Goal: Task Accomplishment & Management: Complete application form

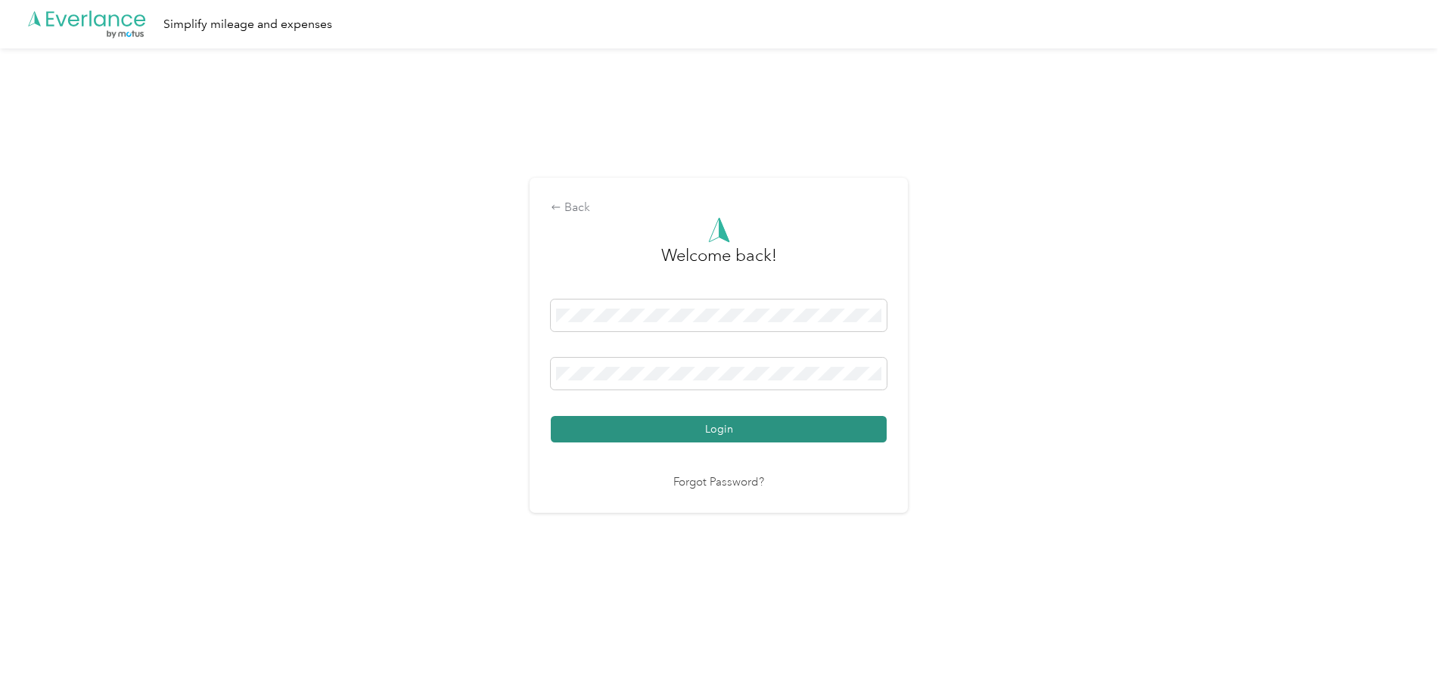
click at [753, 427] on button "Login" at bounding box center [719, 429] width 336 height 26
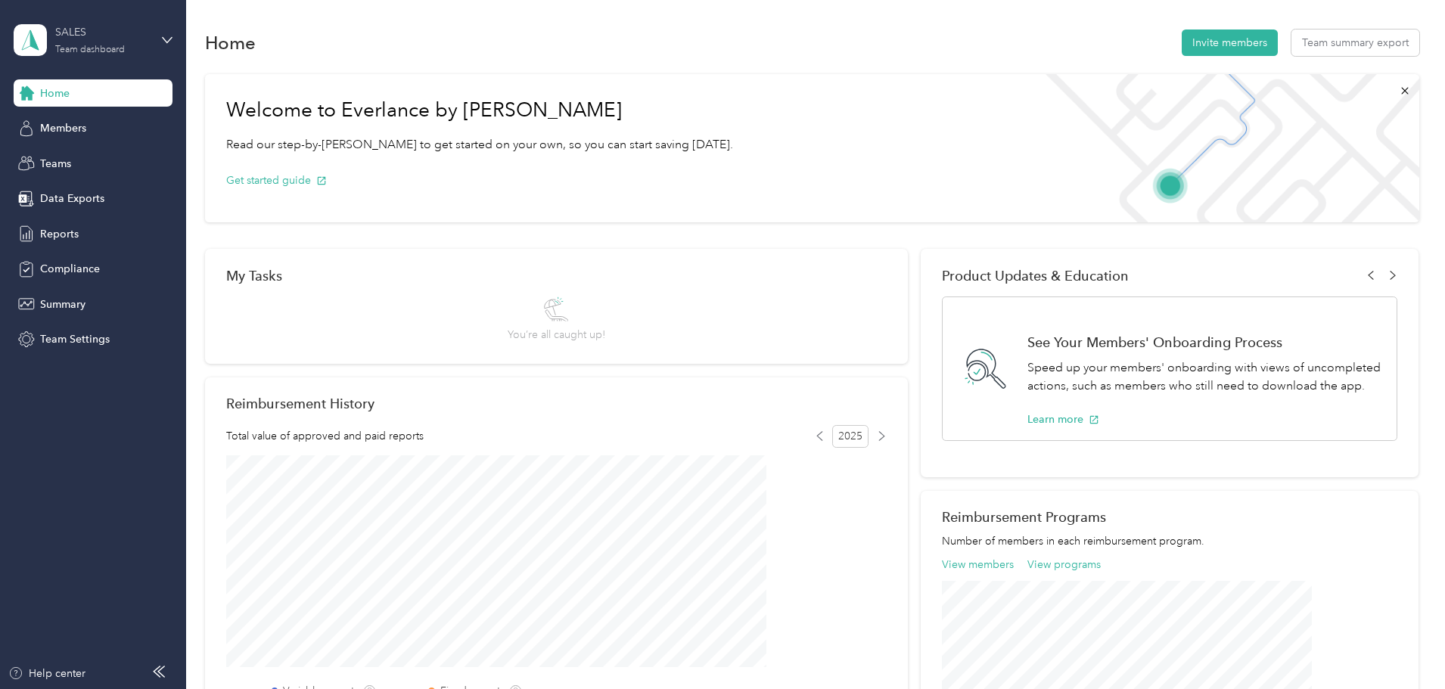
click at [82, 39] on div "SALES" at bounding box center [102, 32] width 95 height 16
click at [101, 161] on div "Personal dashboard" at bounding box center [74, 159] width 95 height 16
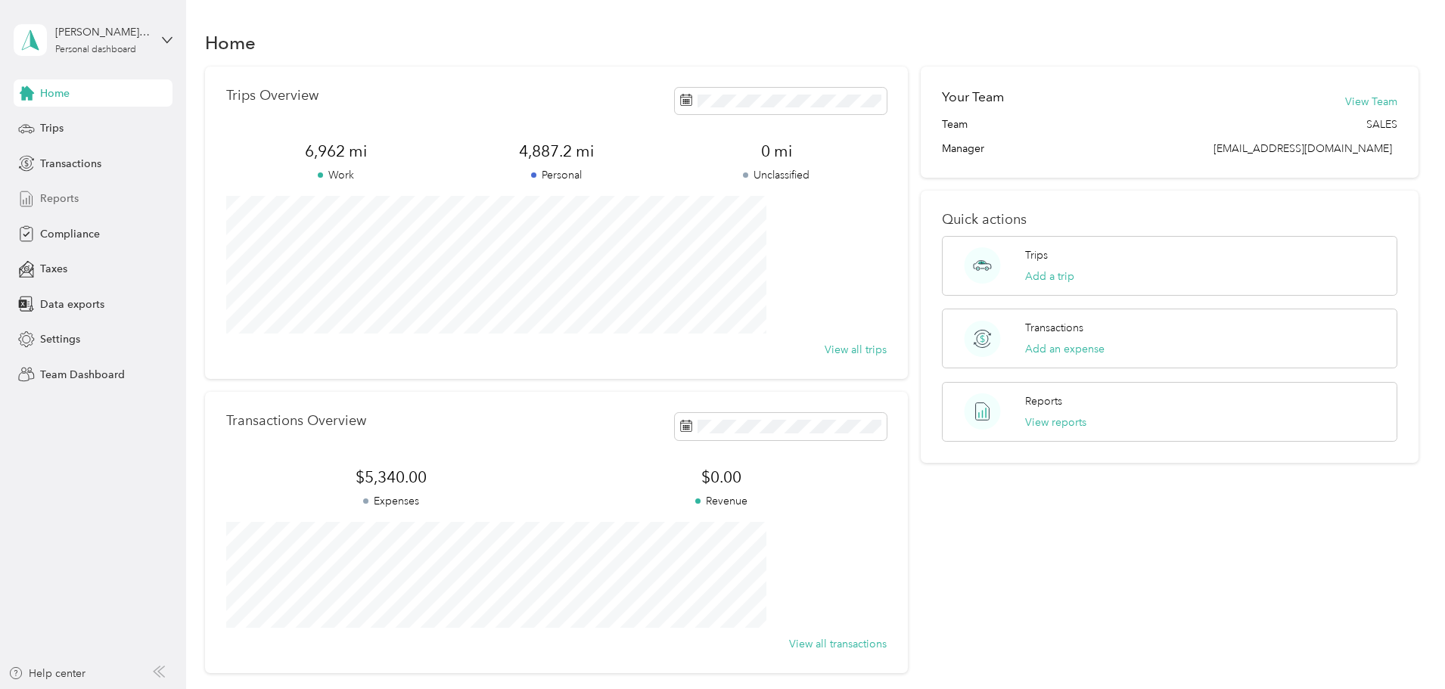
click at [54, 202] on span "Reports" at bounding box center [59, 199] width 39 height 16
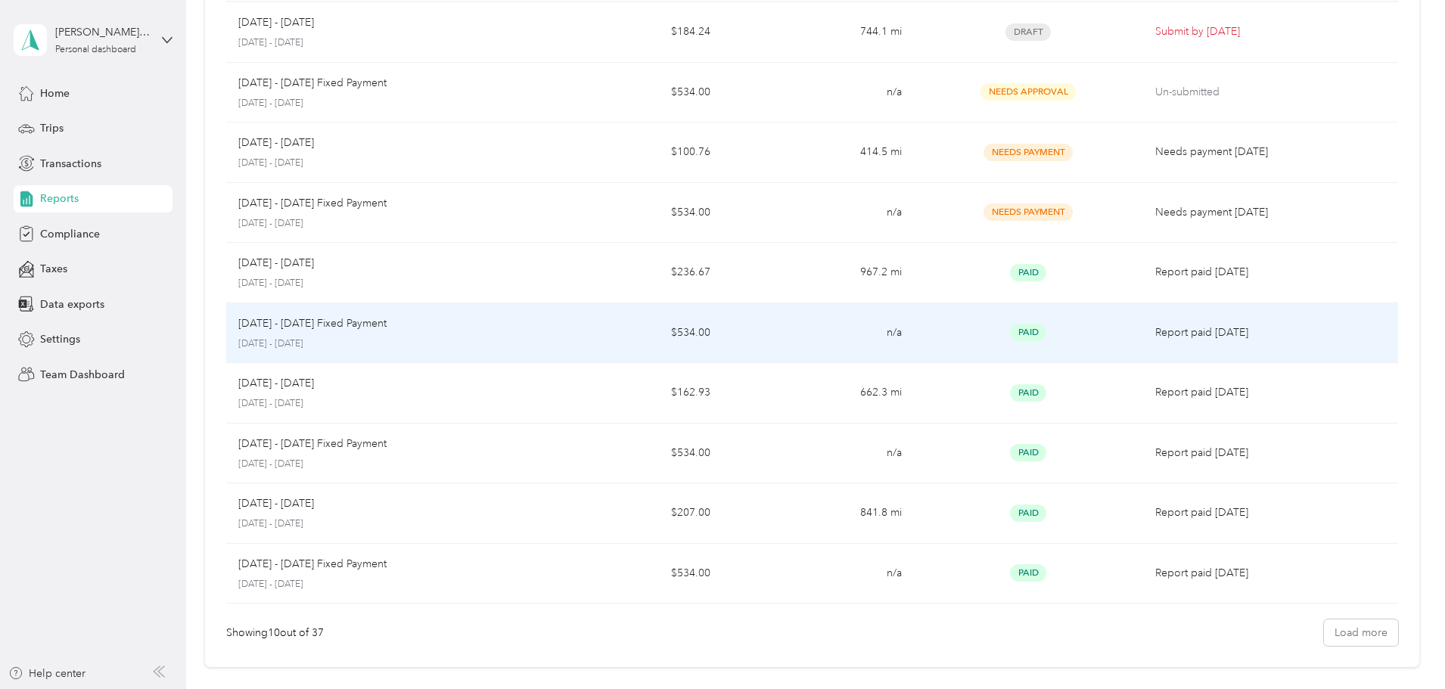
scroll to position [65, 0]
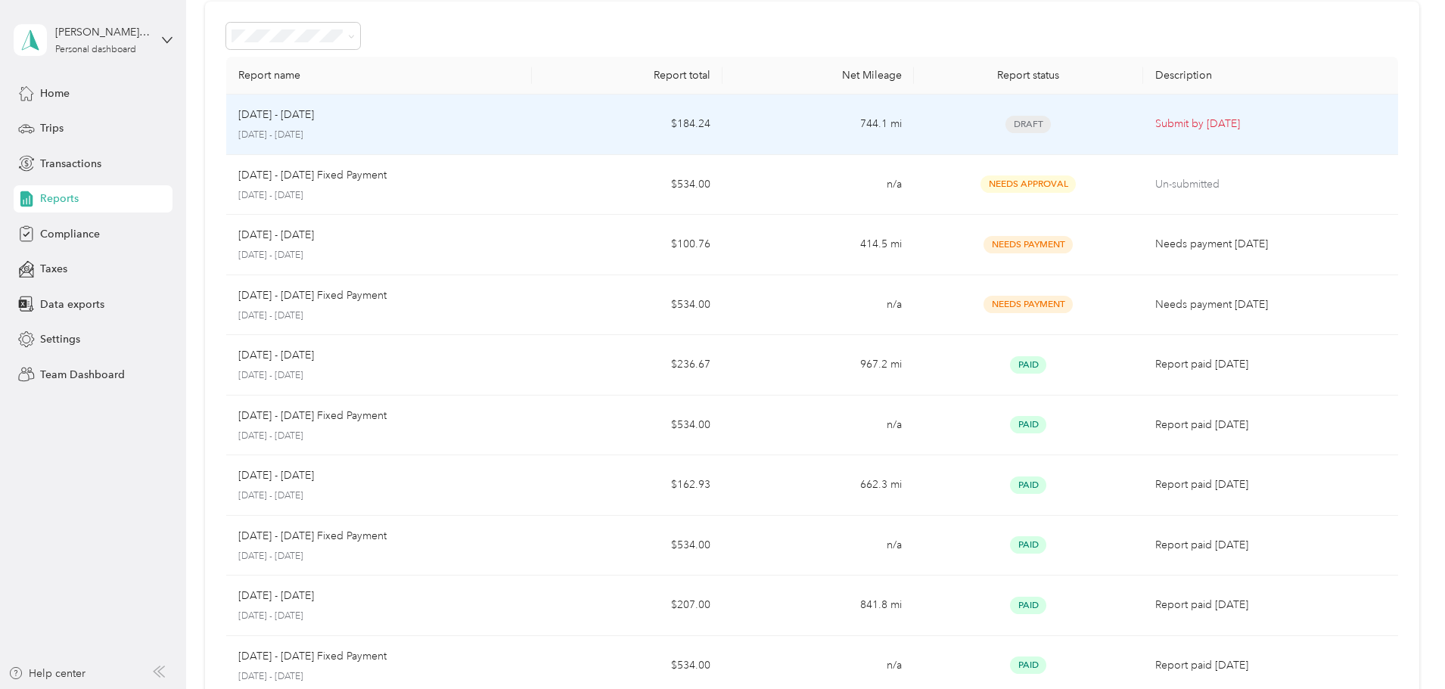
click at [314, 116] on p "[DATE] - [DATE]" at bounding box center [276, 115] width 76 height 17
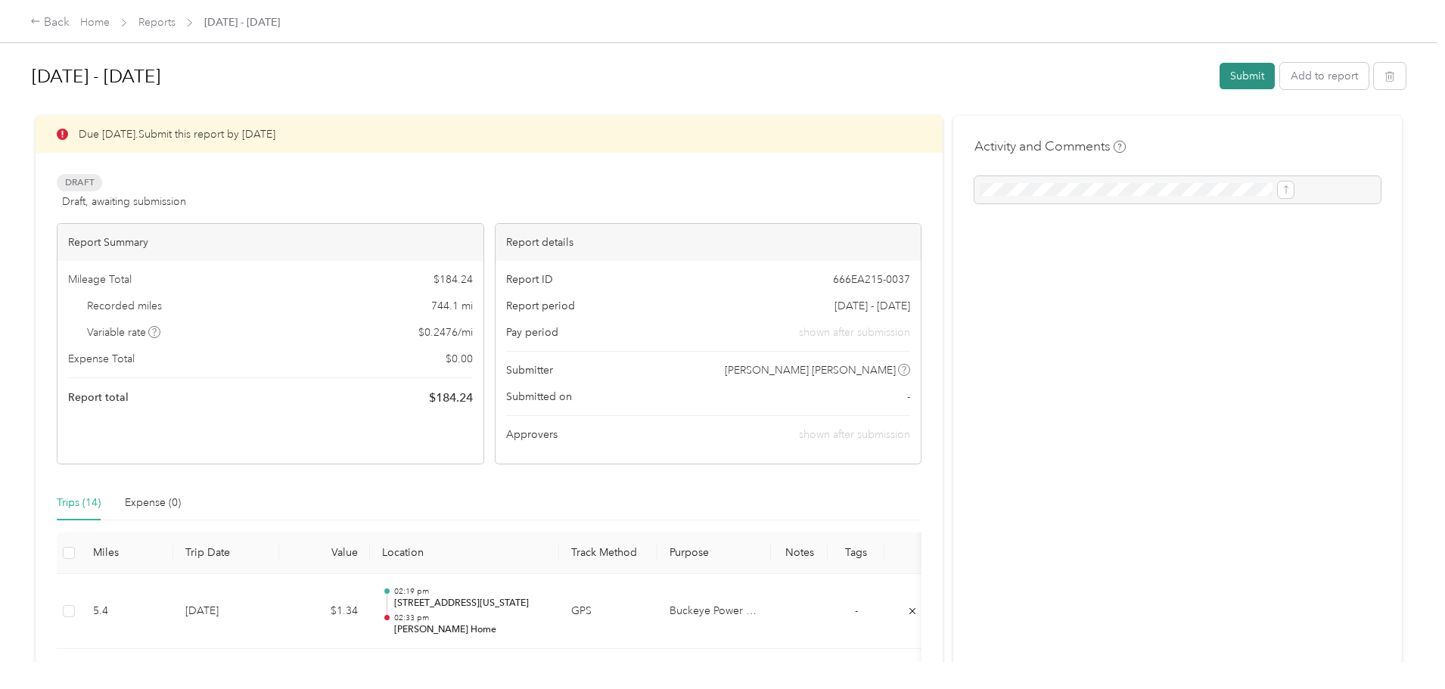
click at [1219, 75] on button "Submit" at bounding box center [1246, 76] width 55 height 26
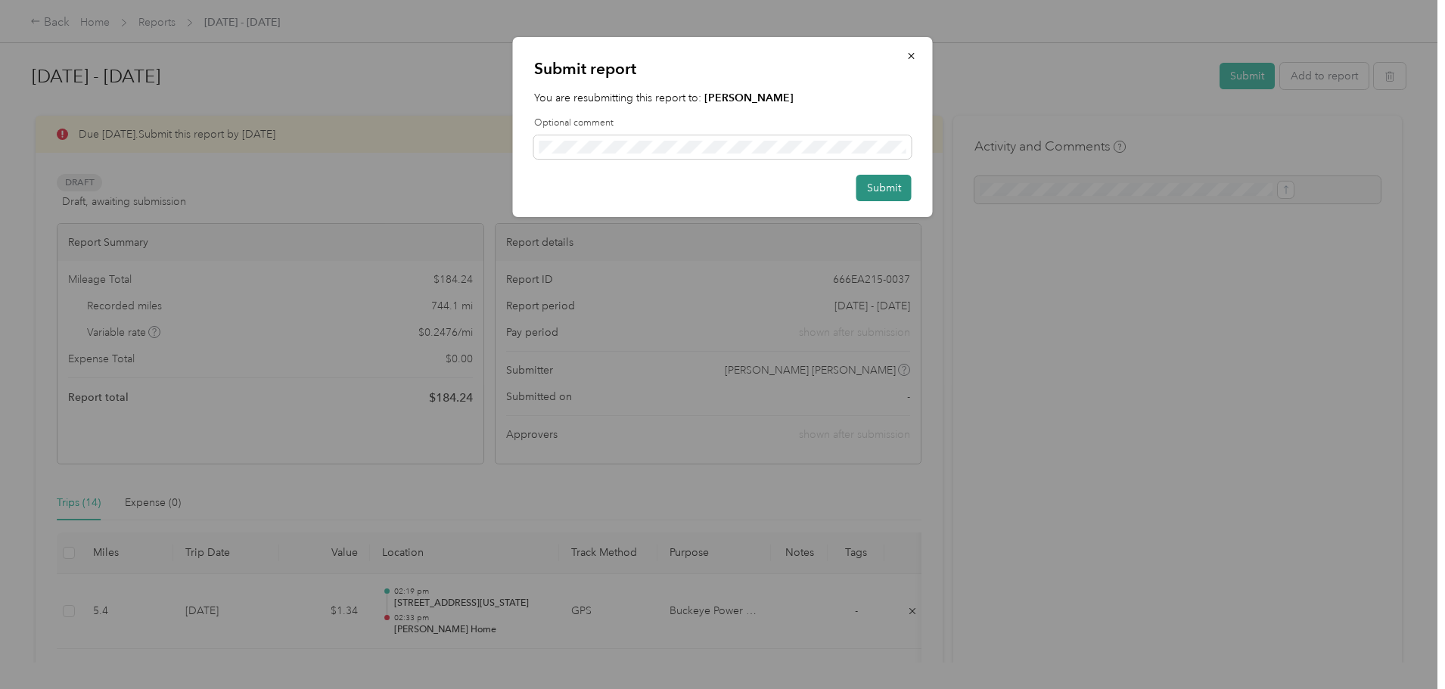
click at [885, 191] on button "Submit" at bounding box center [883, 188] width 55 height 26
